Goal: Task Accomplishment & Management: Use online tool/utility

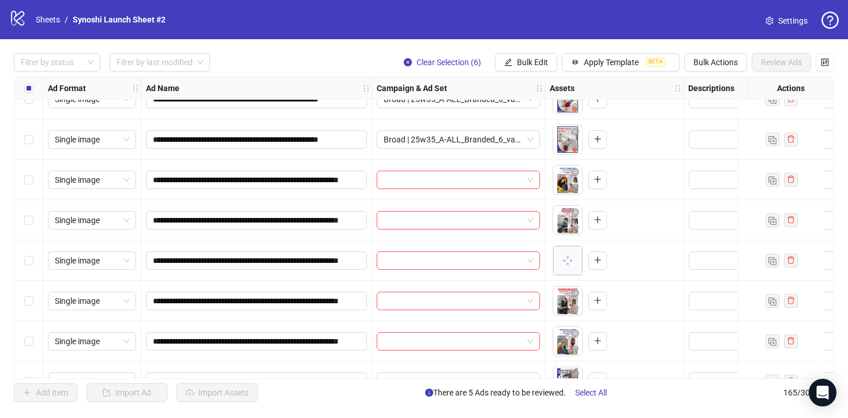
scroll to position [5979, 0]
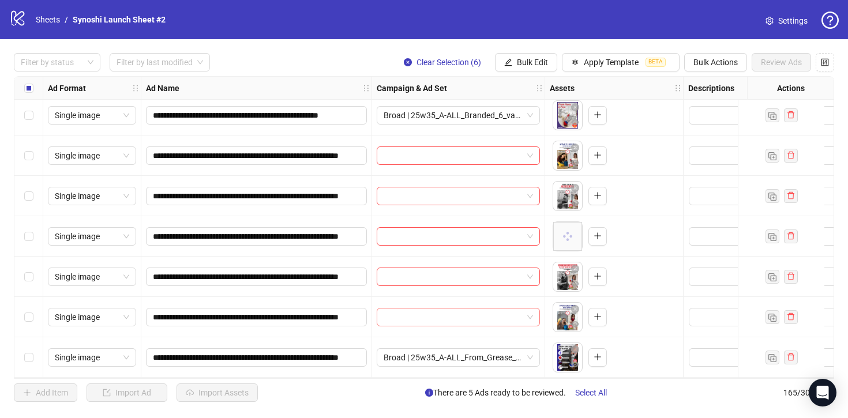
click at [449, 319] on input "search" at bounding box center [452, 317] width 139 height 17
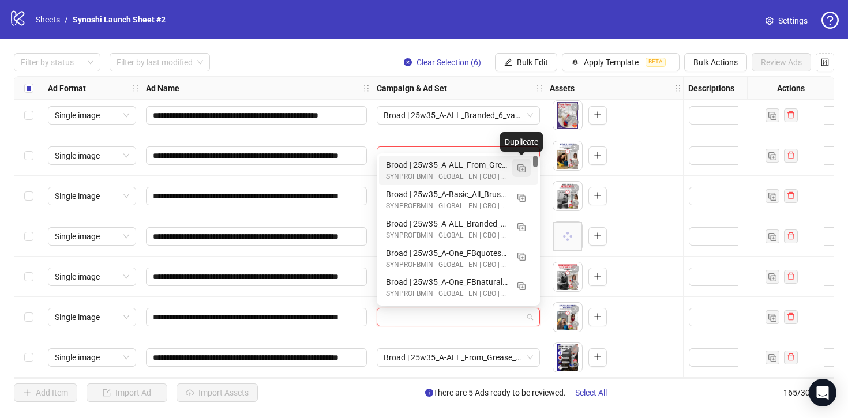
click at [521, 170] on img "button" at bounding box center [521, 168] width 8 height 8
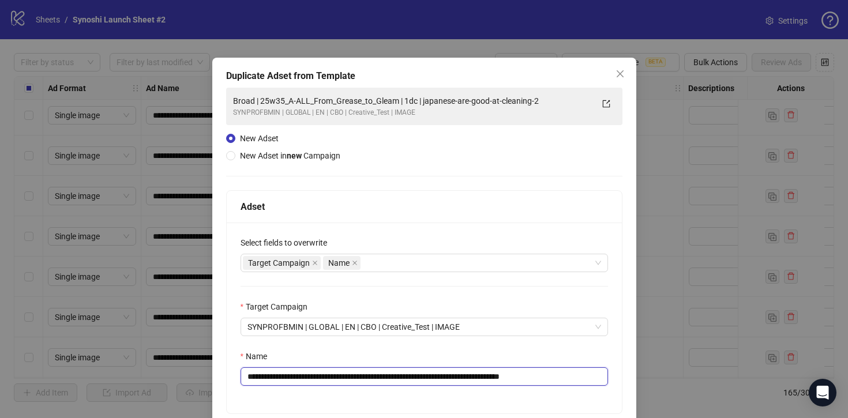
click at [580, 374] on input "**********" at bounding box center [423, 376] width 367 height 18
drag, startPoint x: 412, startPoint y: 378, endPoint x: 274, endPoint y: 378, distance: 137.2
click at [274, 378] on input "**********" at bounding box center [423, 376] width 367 height 18
paste input "text"
type input "**********"
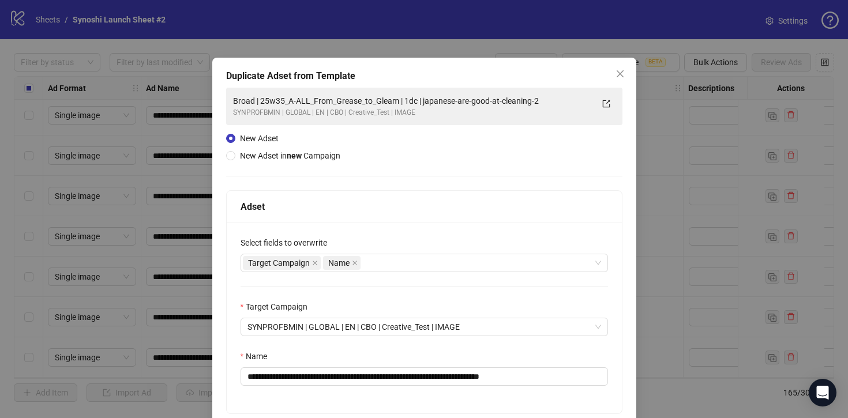
click at [419, 350] on div "Name" at bounding box center [423, 358] width 367 height 17
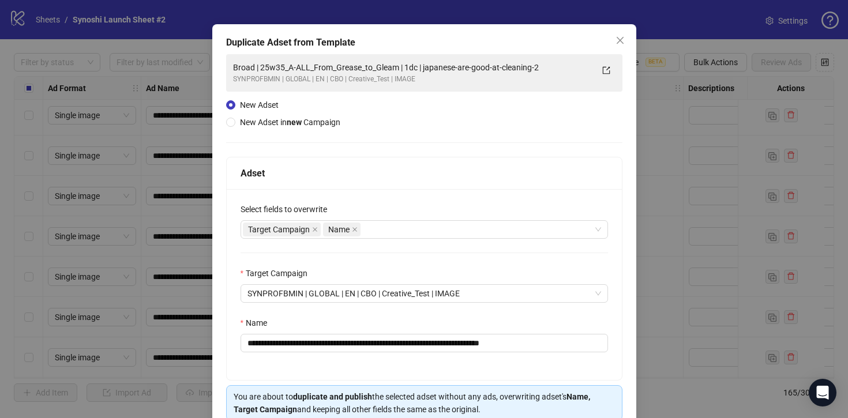
scroll to position [88, 0]
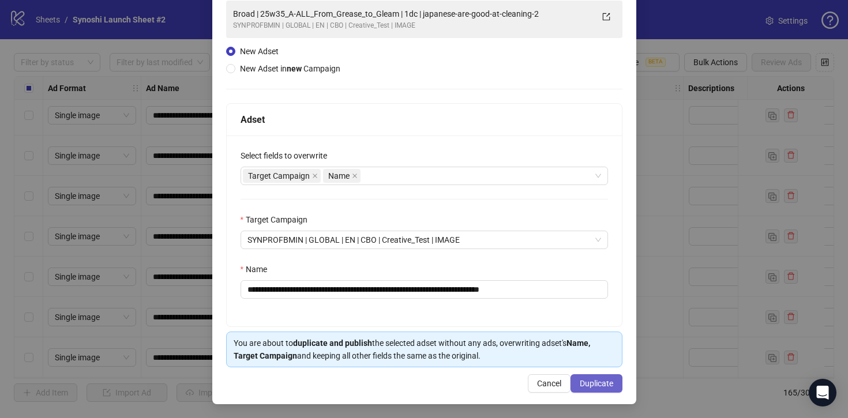
click at [587, 381] on span "Duplicate" at bounding box center [596, 383] width 33 height 9
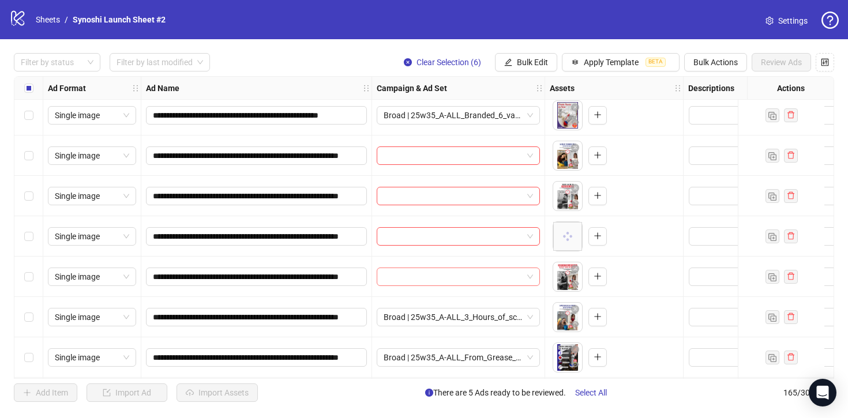
click at [531, 275] on span at bounding box center [457, 276] width 149 height 17
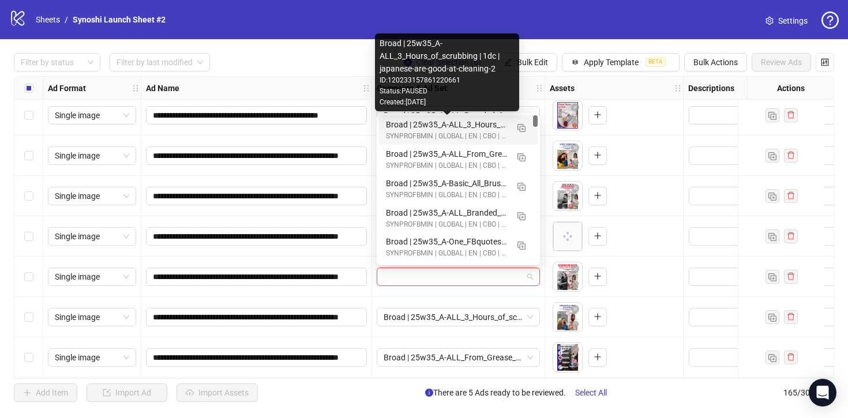
click at [483, 122] on div "Broad | 25w35_A-ALL_3_Hours_of_scrubbing | 1dc | japanese-are-good-at-cleaning-2" at bounding box center [447, 124] width 122 height 13
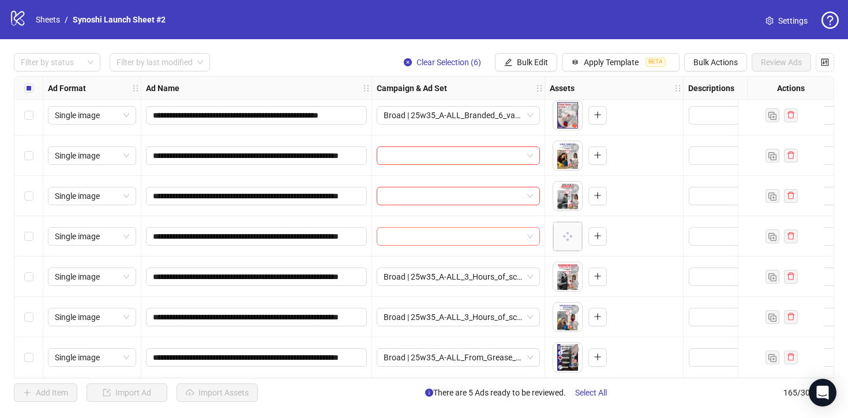
click at [528, 240] on span at bounding box center [457, 236] width 149 height 17
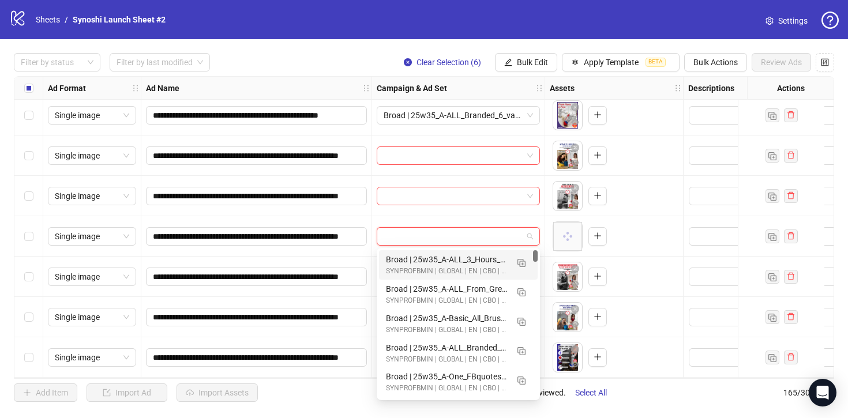
click at [474, 270] on div "SYNPROFBMIN | GLOBAL | EN | CBO | Creative_Test | IMAGE" at bounding box center [447, 271] width 122 height 11
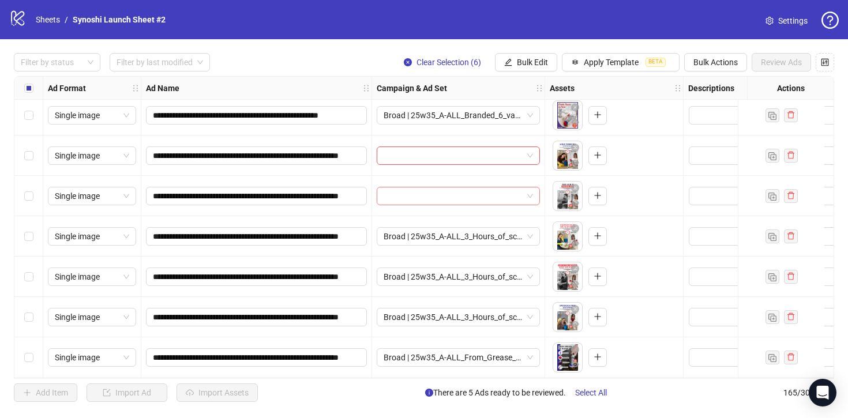
click at [528, 197] on span at bounding box center [457, 195] width 149 height 17
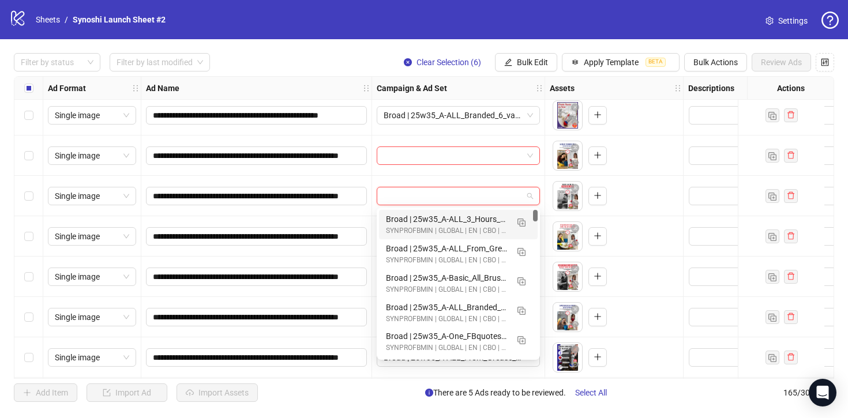
click at [473, 220] on div "Broad | 25w35_A-ALL_3_Hours_of_scrubbing | 1dc | japanese-are-good-at-cleaning-2" at bounding box center [447, 219] width 122 height 13
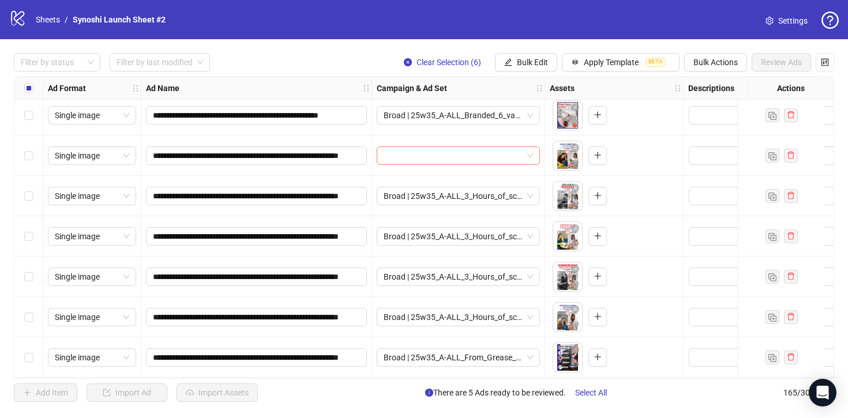
click at [531, 152] on span at bounding box center [457, 155] width 149 height 17
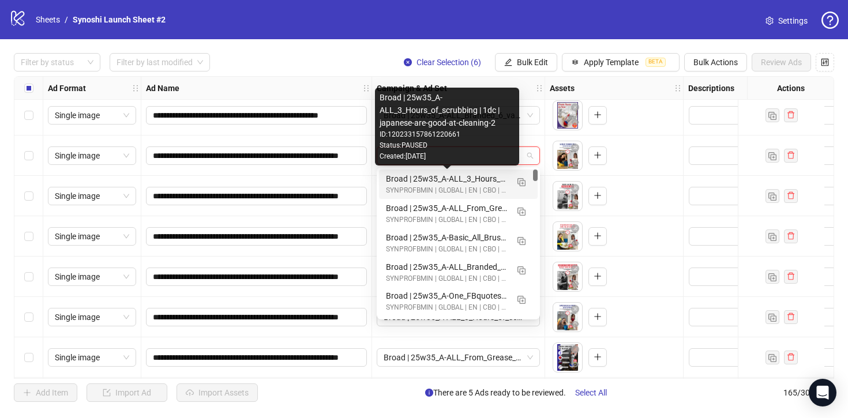
click at [480, 182] on div "Broad | 25w35_A-ALL_3_Hours_of_scrubbing | 1dc | japanese-are-good-at-cleaning-2" at bounding box center [447, 178] width 122 height 13
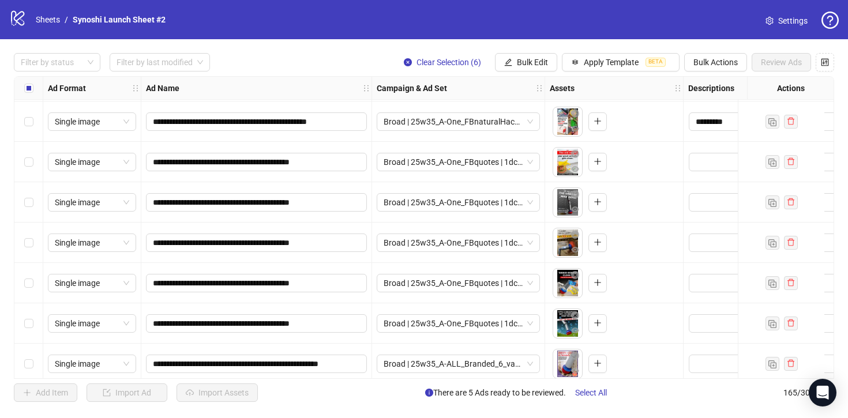
scroll to position [5497, 0]
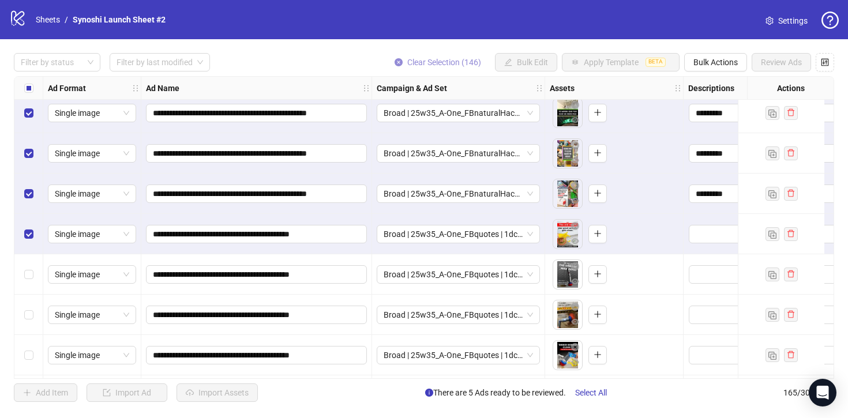
click at [396, 61] on icon "close-circle" at bounding box center [398, 62] width 8 height 8
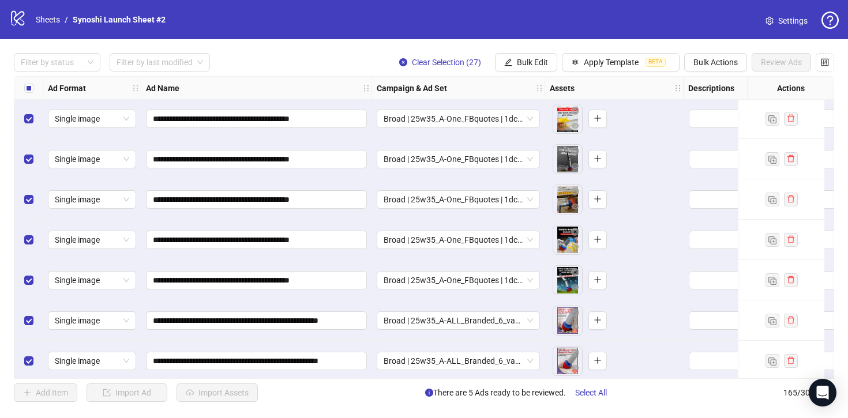
scroll to position [5543, 0]
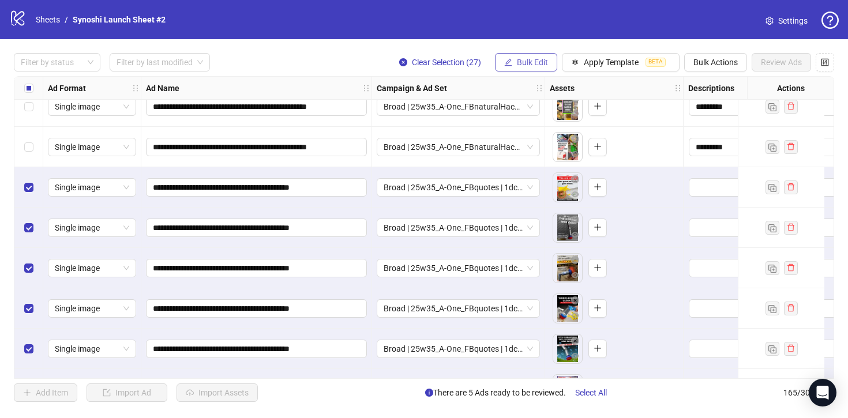
click at [541, 62] on span "Bulk Edit" at bounding box center [532, 62] width 31 height 9
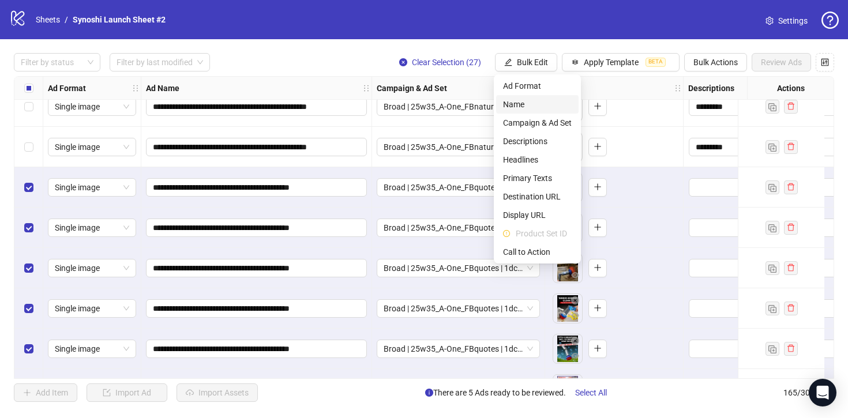
click at [523, 103] on span "Name" at bounding box center [537, 104] width 69 height 13
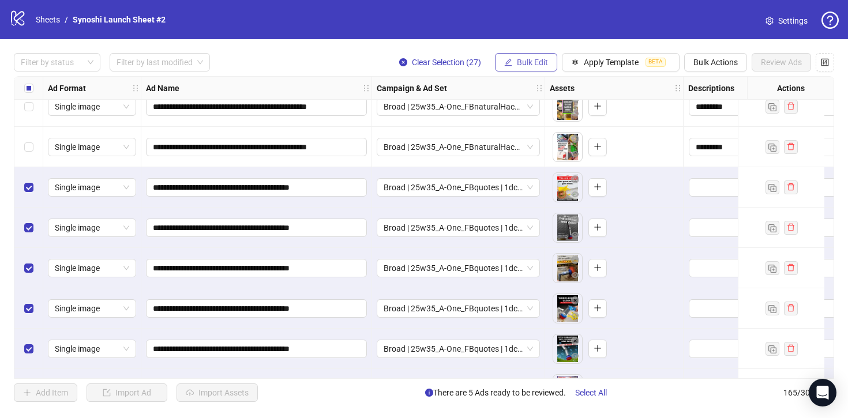
click at [523, 63] on span "Bulk Edit" at bounding box center [532, 62] width 31 height 9
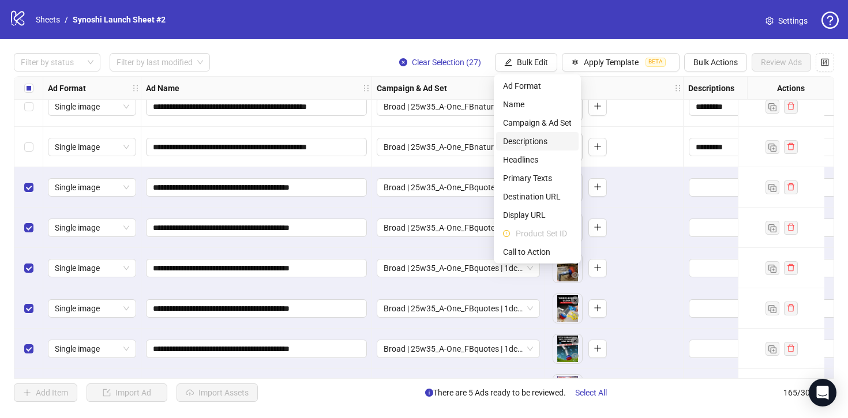
click at [524, 142] on span "Descriptions" at bounding box center [537, 141] width 69 height 13
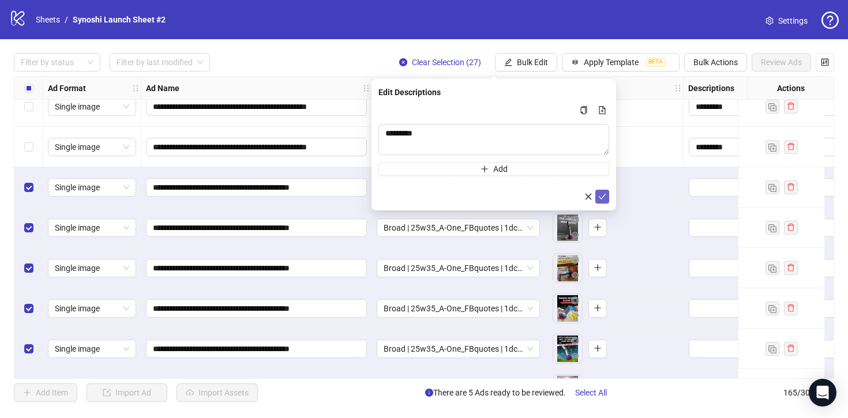
click at [599, 194] on icon "check" at bounding box center [602, 197] width 8 height 8
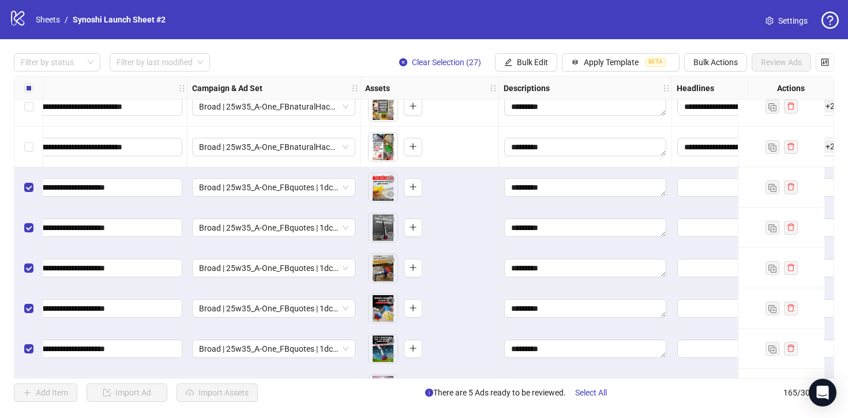
scroll to position [5543, 318]
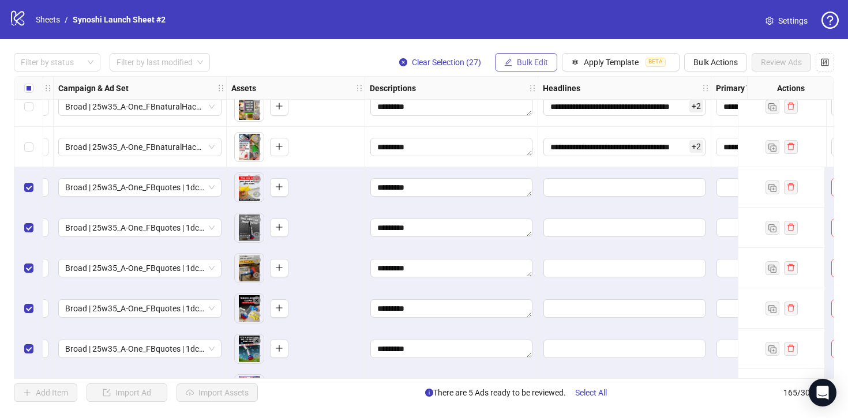
click at [534, 62] on span "Bulk Edit" at bounding box center [532, 62] width 31 height 9
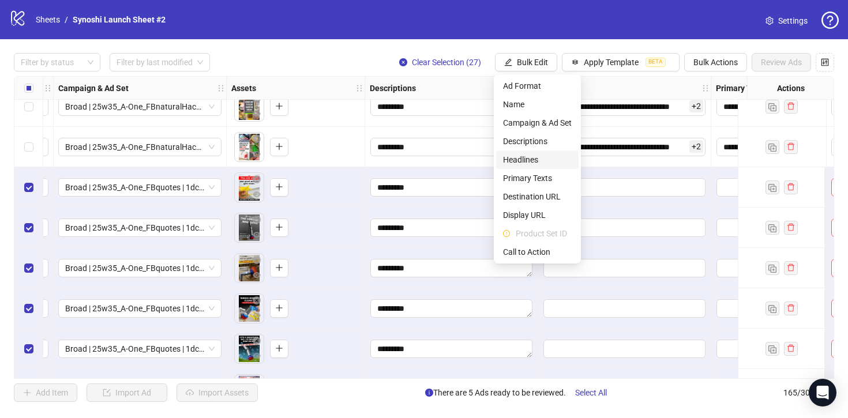
click at [520, 159] on span "Headlines" at bounding box center [537, 159] width 69 height 13
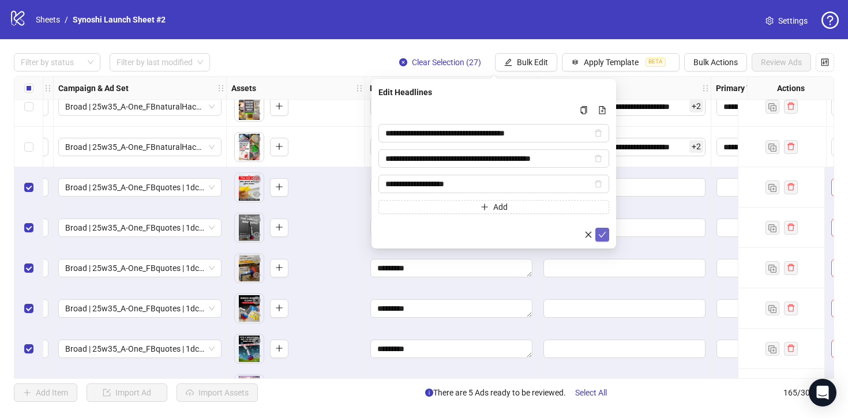
click at [604, 231] on icon "check" at bounding box center [602, 235] width 8 height 8
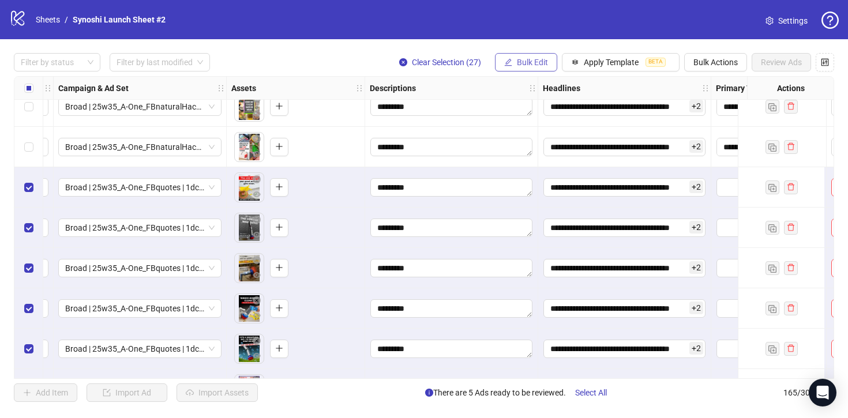
click at [543, 57] on button "Bulk Edit" at bounding box center [526, 62] width 62 height 18
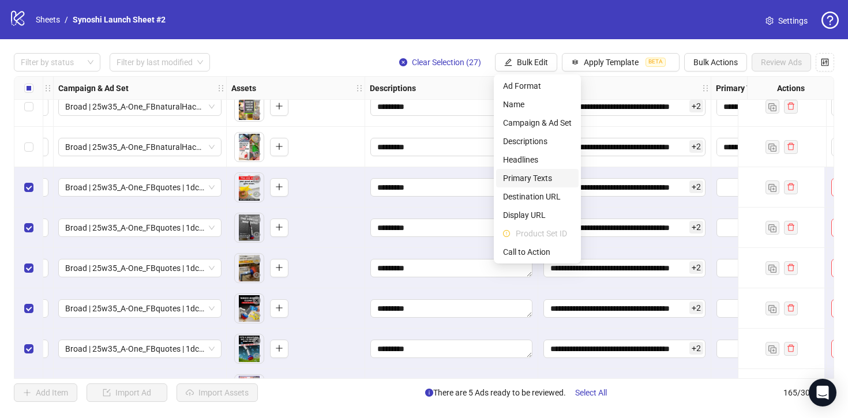
click at [526, 176] on span "Primary Texts" at bounding box center [537, 178] width 69 height 13
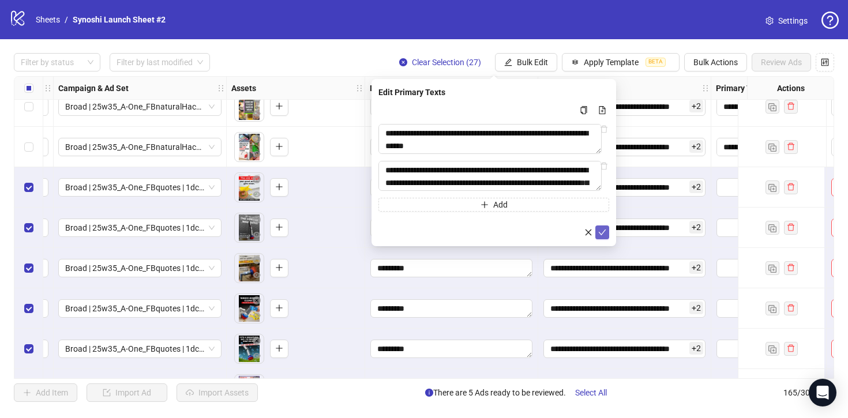
click at [601, 232] on icon "check" at bounding box center [602, 232] width 8 height 8
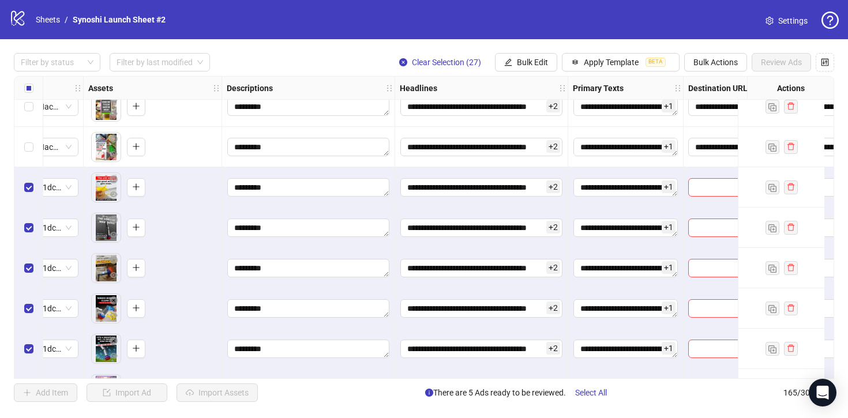
scroll to position [5543, 622]
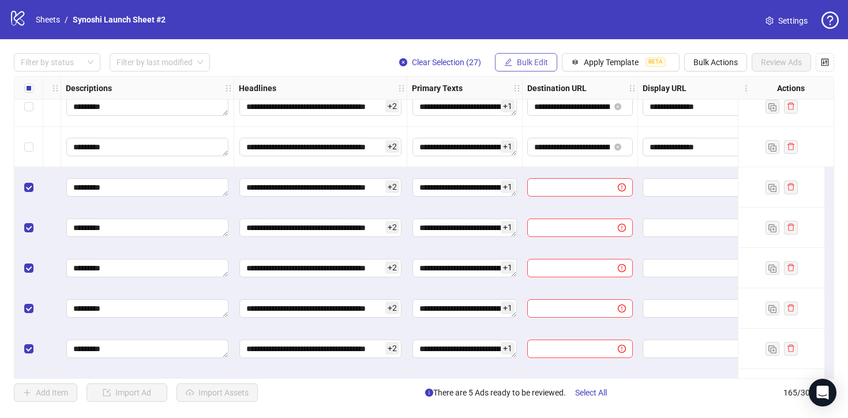
click at [543, 62] on span "Bulk Edit" at bounding box center [532, 62] width 31 height 9
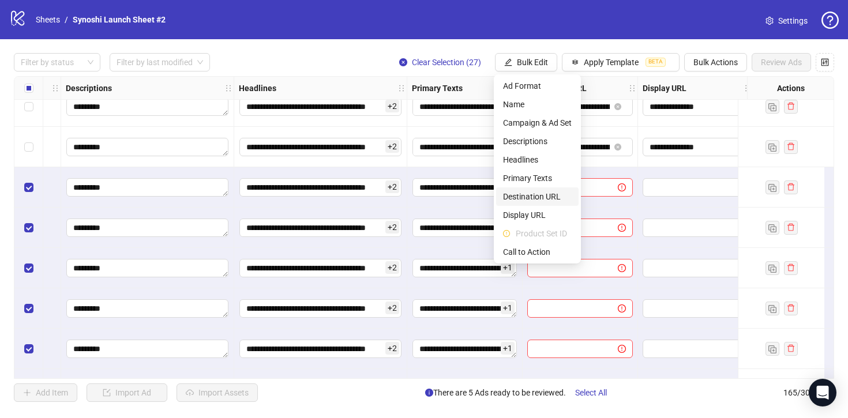
click at [533, 194] on span "Destination URL" at bounding box center [537, 196] width 69 height 13
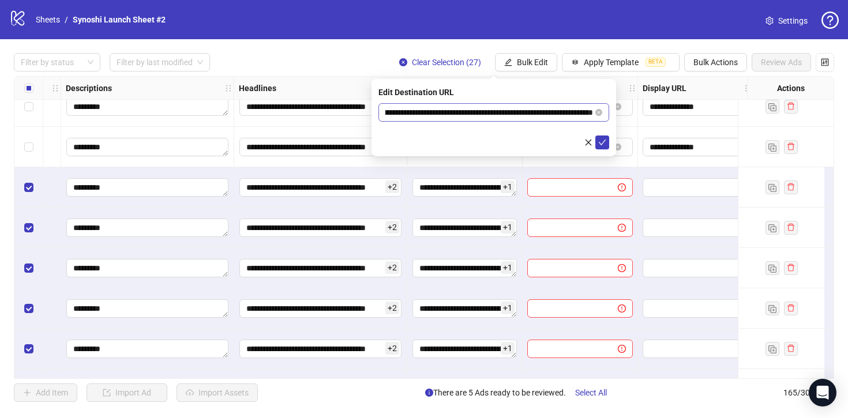
scroll to position [0, 121]
click at [604, 142] on icon "check" at bounding box center [602, 142] width 8 height 8
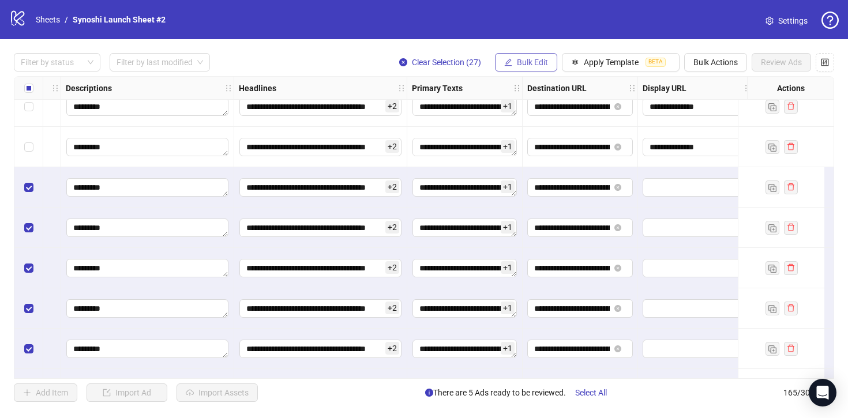
click at [543, 61] on span "Bulk Edit" at bounding box center [532, 62] width 31 height 9
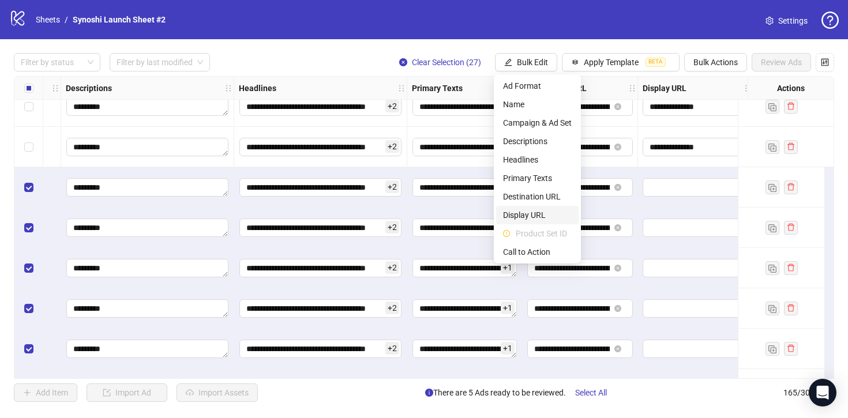
click at [533, 216] on span "Display URL" at bounding box center [537, 215] width 69 height 13
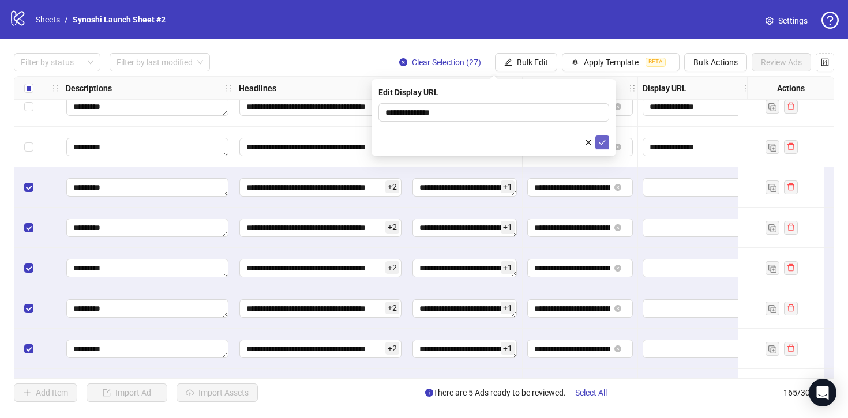
click at [604, 142] on icon "check" at bounding box center [602, 142] width 8 height 8
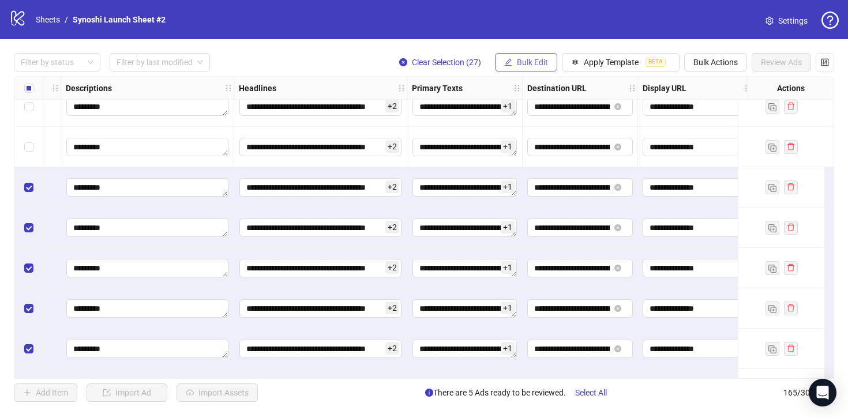
click at [528, 62] on span "Bulk Edit" at bounding box center [532, 62] width 31 height 9
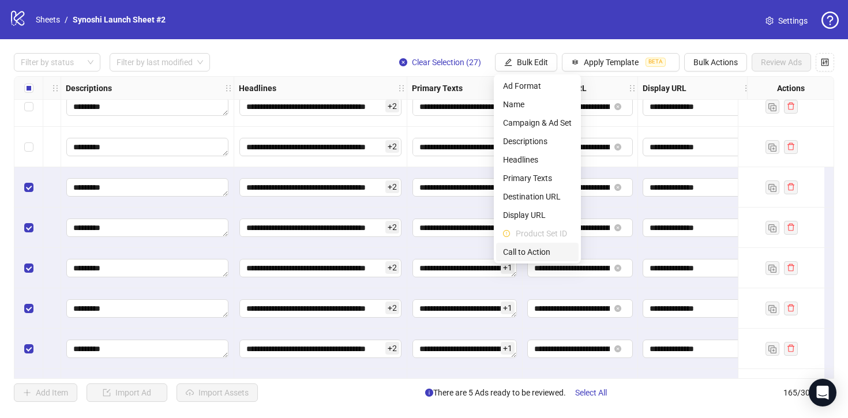
click at [529, 256] on span "Call to Action" at bounding box center [537, 252] width 69 height 13
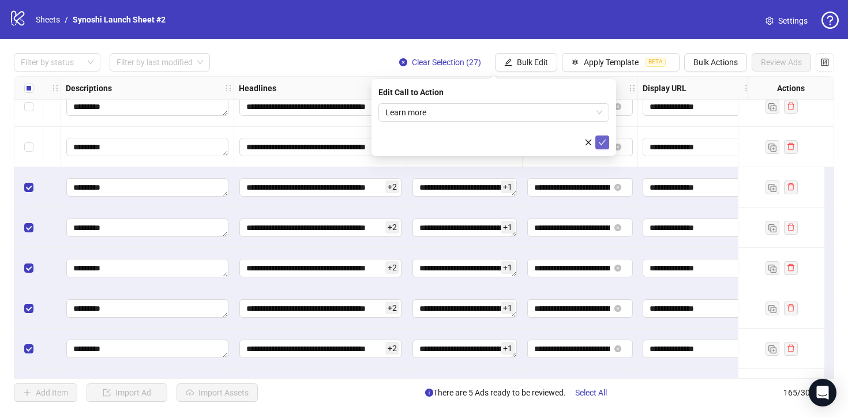
click at [603, 139] on icon "check" at bounding box center [602, 142] width 8 height 8
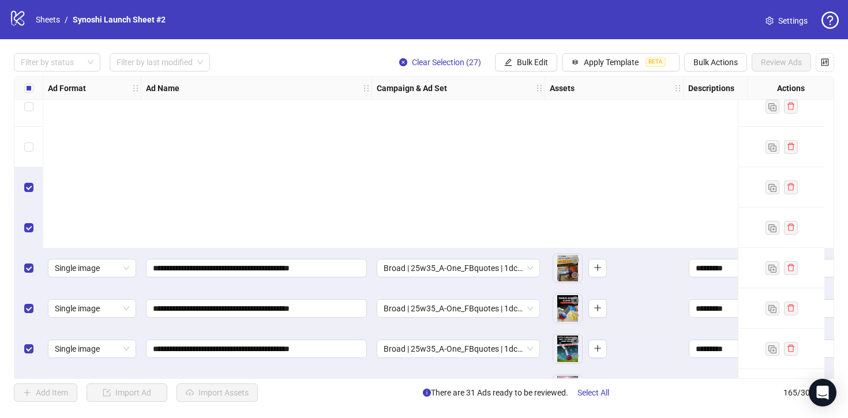
scroll to position [6386, 0]
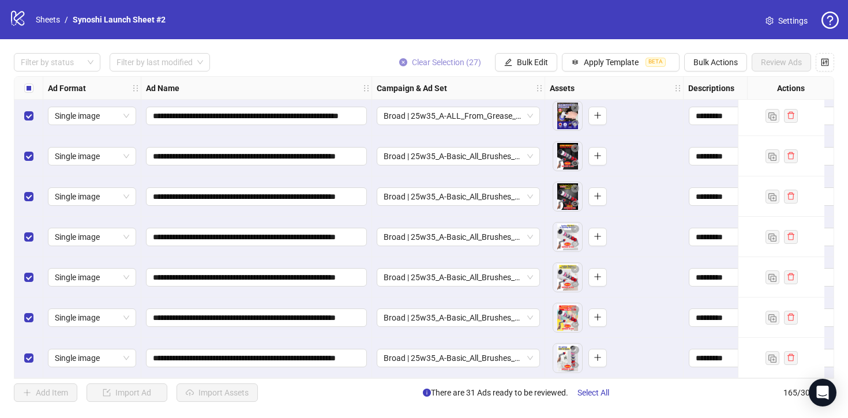
click at [399, 62] on icon "close-circle" at bounding box center [403, 62] width 8 height 8
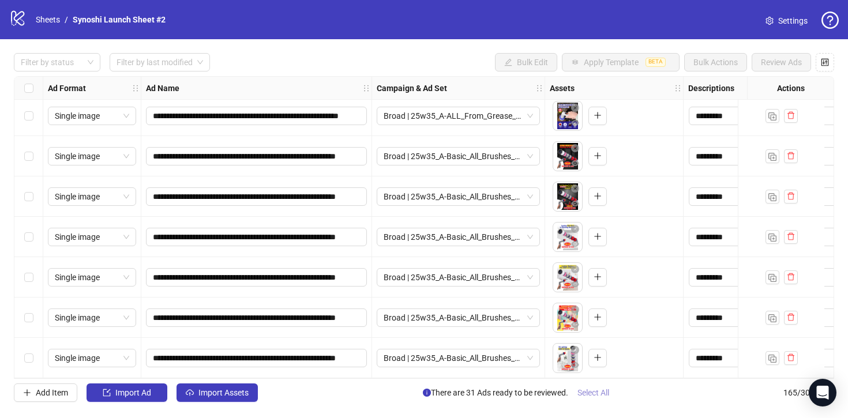
click at [603, 392] on span "Select All" at bounding box center [593, 392] width 32 height 9
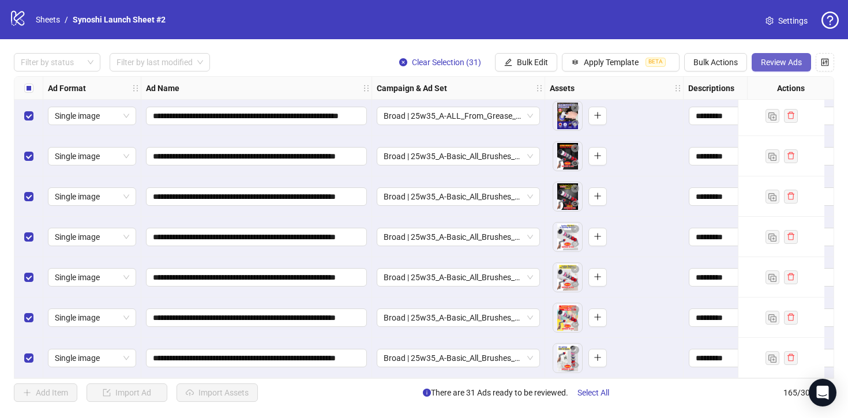
click at [790, 58] on span "Review Ads" at bounding box center [781, 62] width 41 height 9
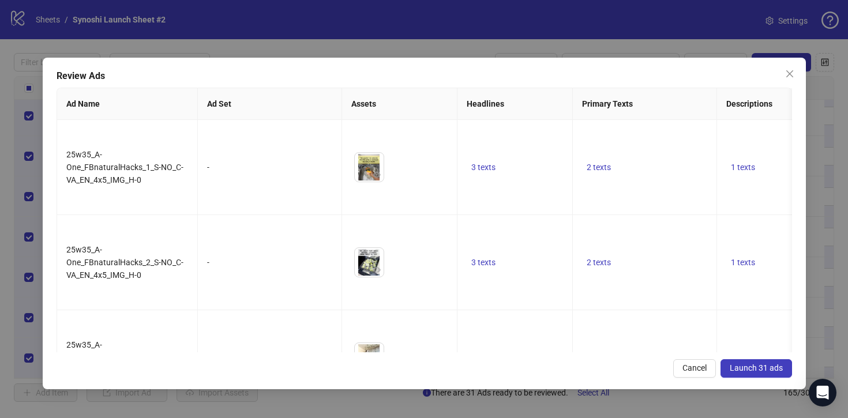
click at [758, 365] on span "Launch 31 ads" at bounding box center [755, 367] width 53 height 9
